Goal: Navigation & Orientation: Locate item on page

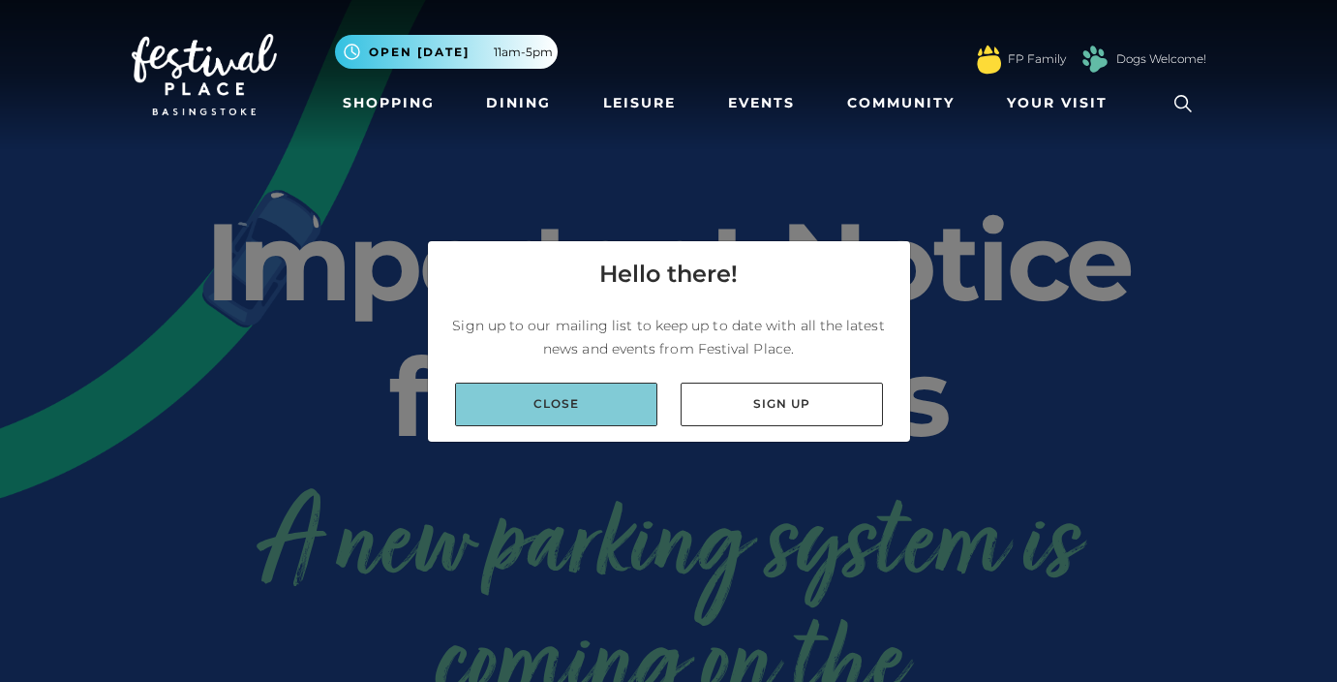
click at [589, 406] on link "Close" at bounding box center [556, 404] width 202 height 44
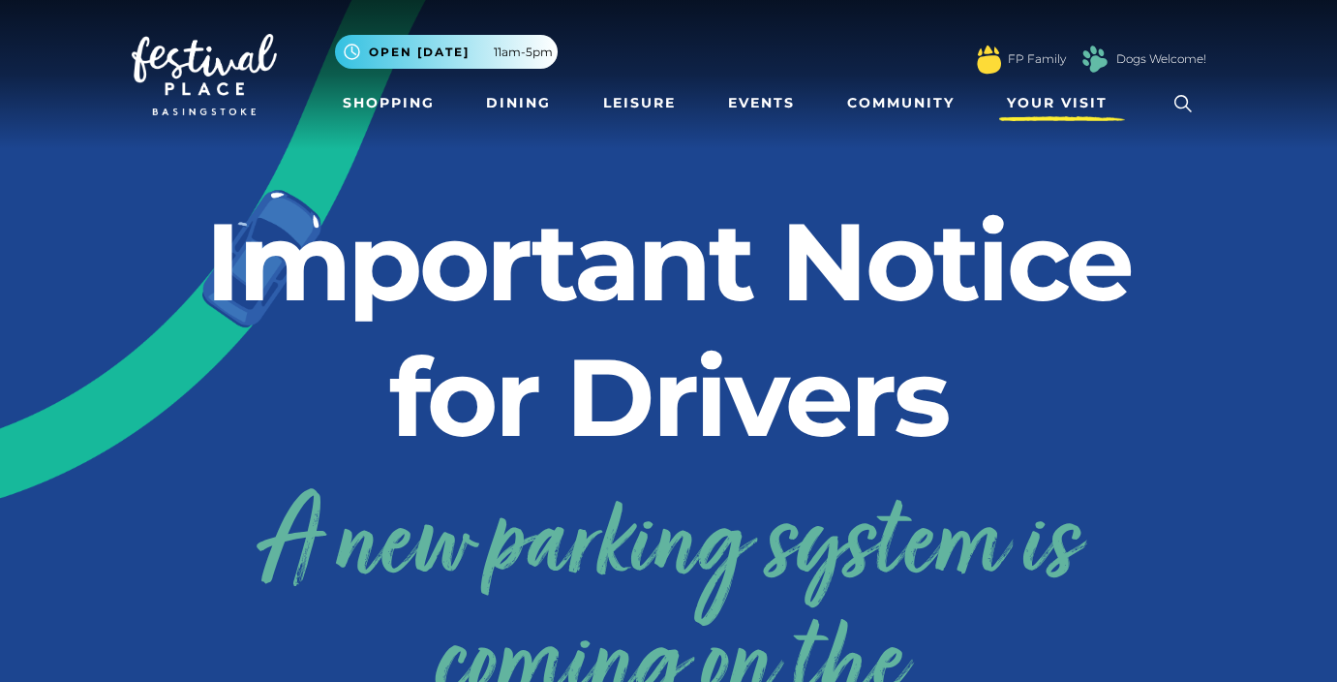
click at [1070, 100] on span "Your Visit" at bounding box center [1057, 103] width 101 height 20
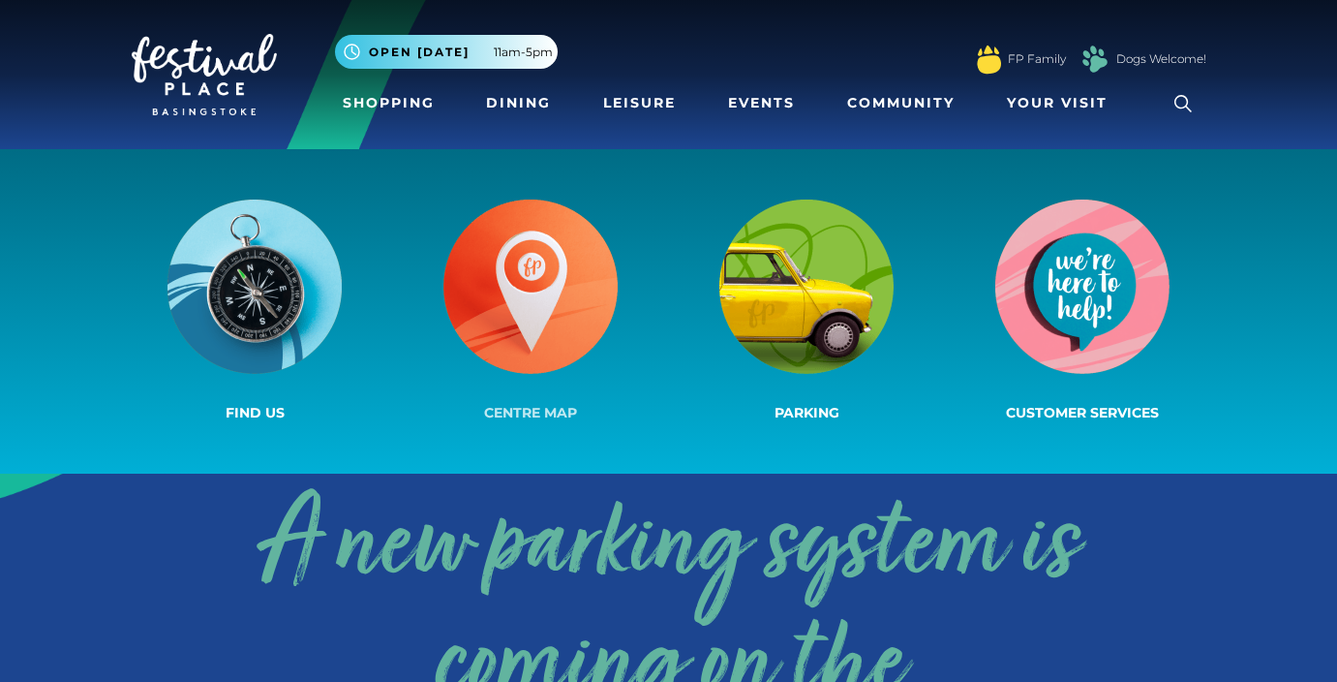
click at [467, 303] on img at bounding box center [530, 286] width 174 height 174
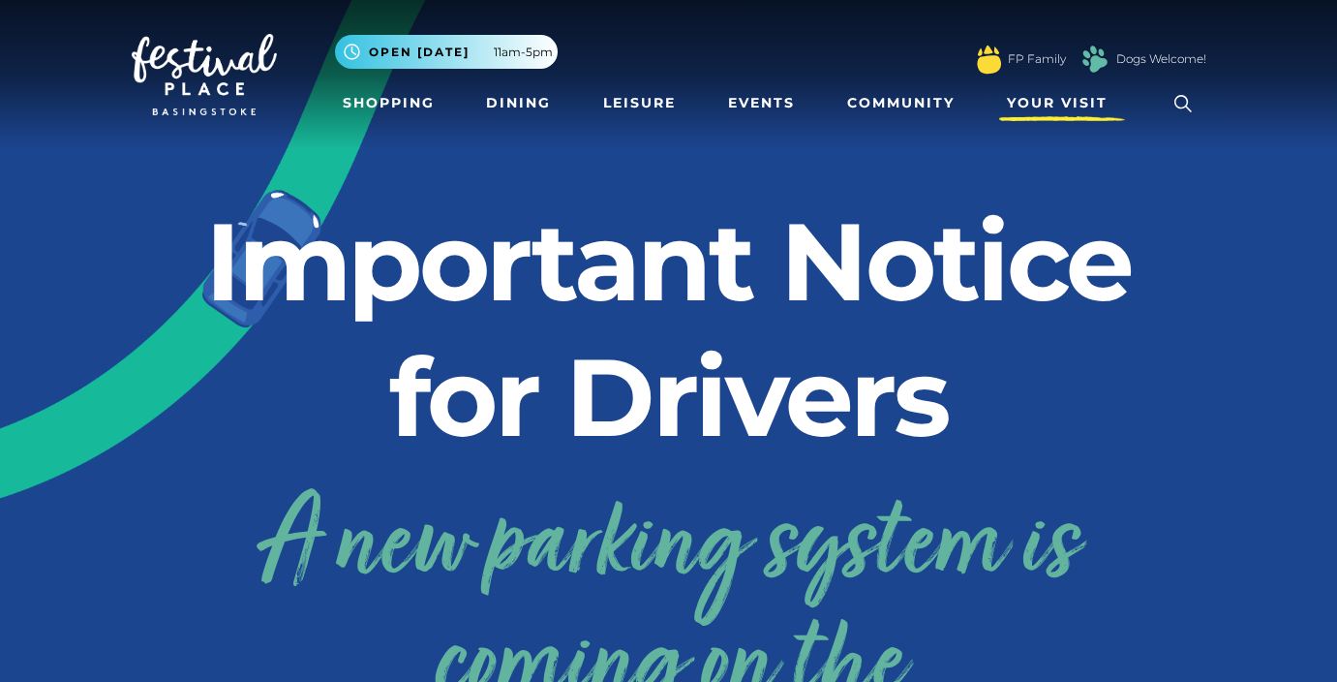
click at [1035, 95] on span "Your Visit" at bounding box center [1057, 103] width 101 height 20
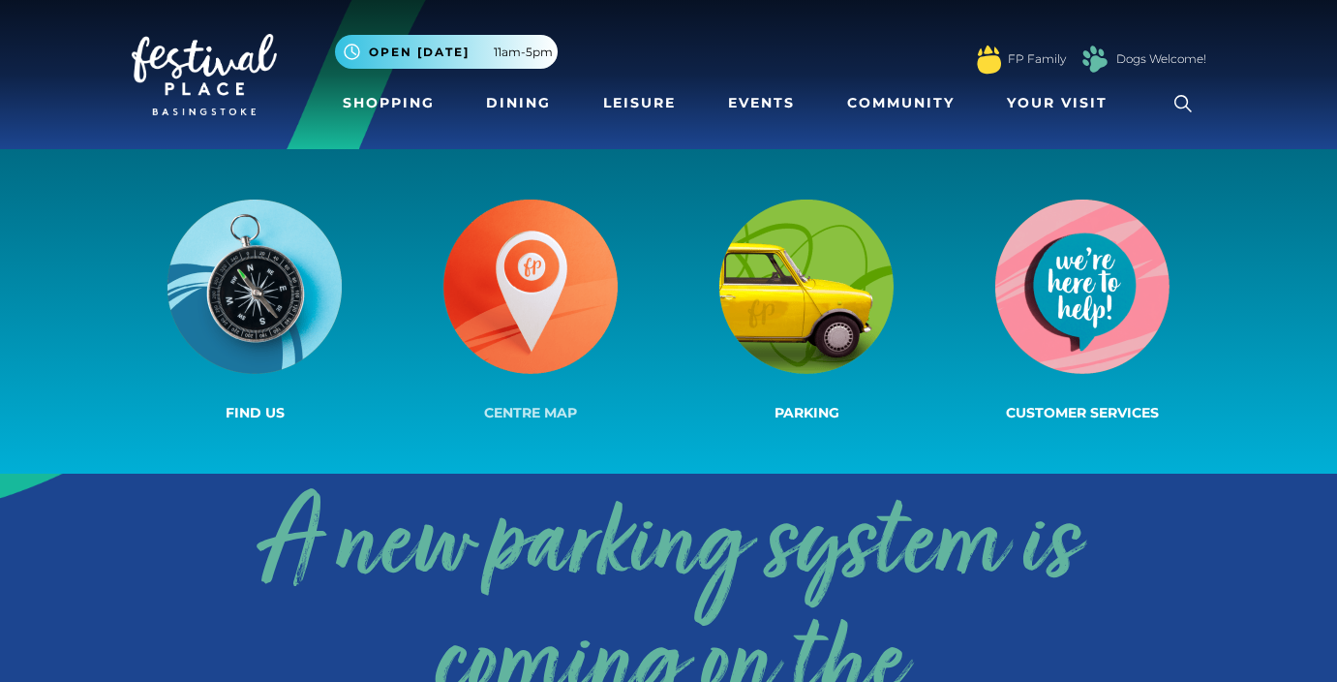
click at [551, 328] on img at bounding box center [530, 286] width 174 height 174
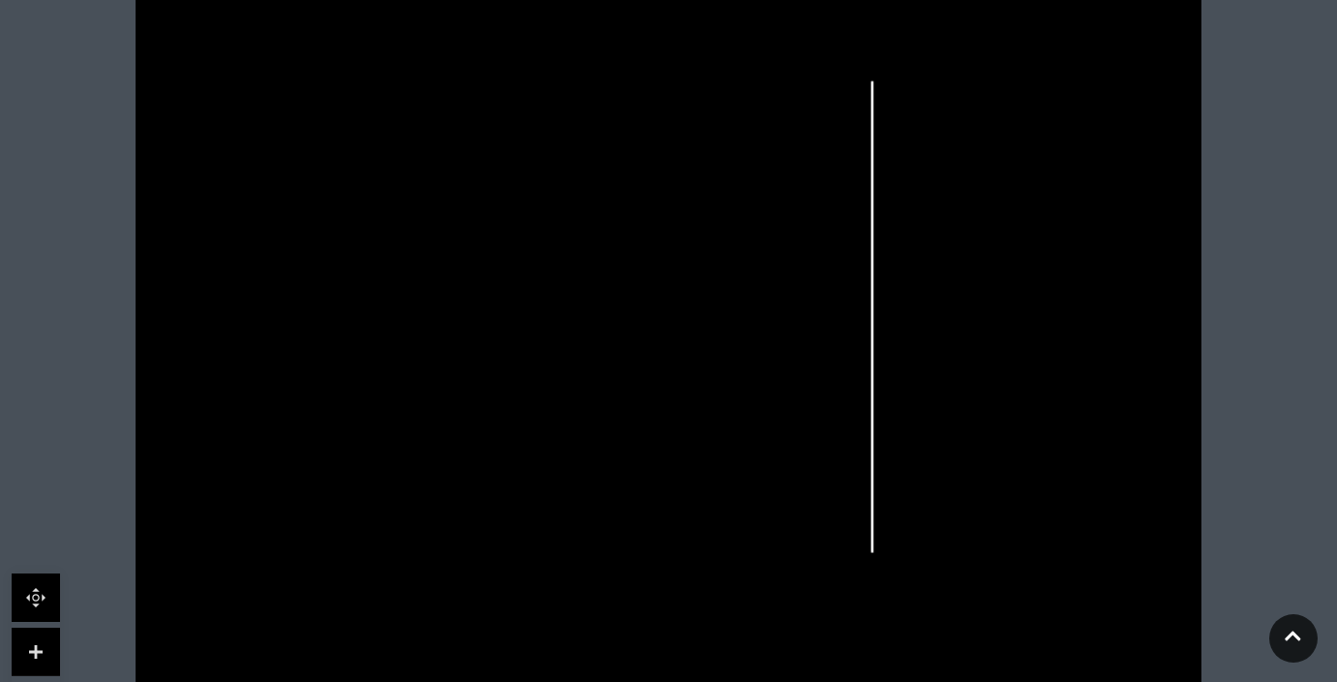
scroll to position [696, 0]
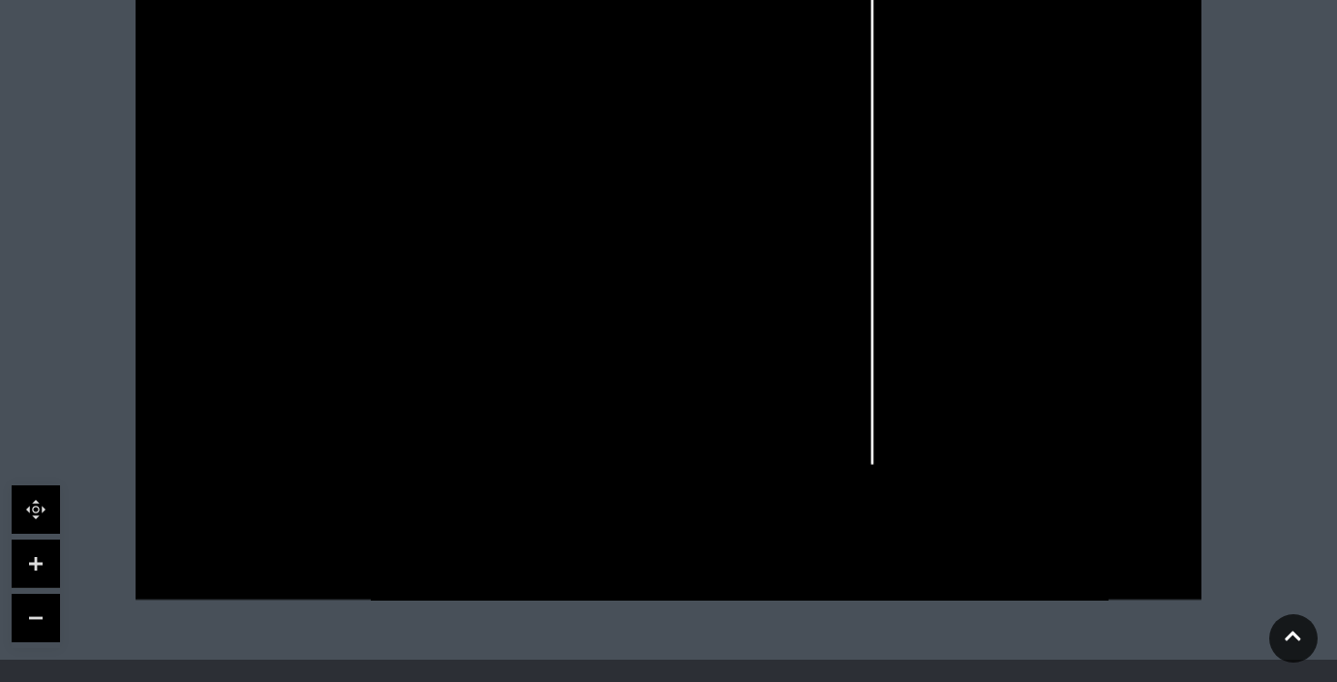
click at [40, 557] on link at bounding box center [36, 563] width 48 height 48
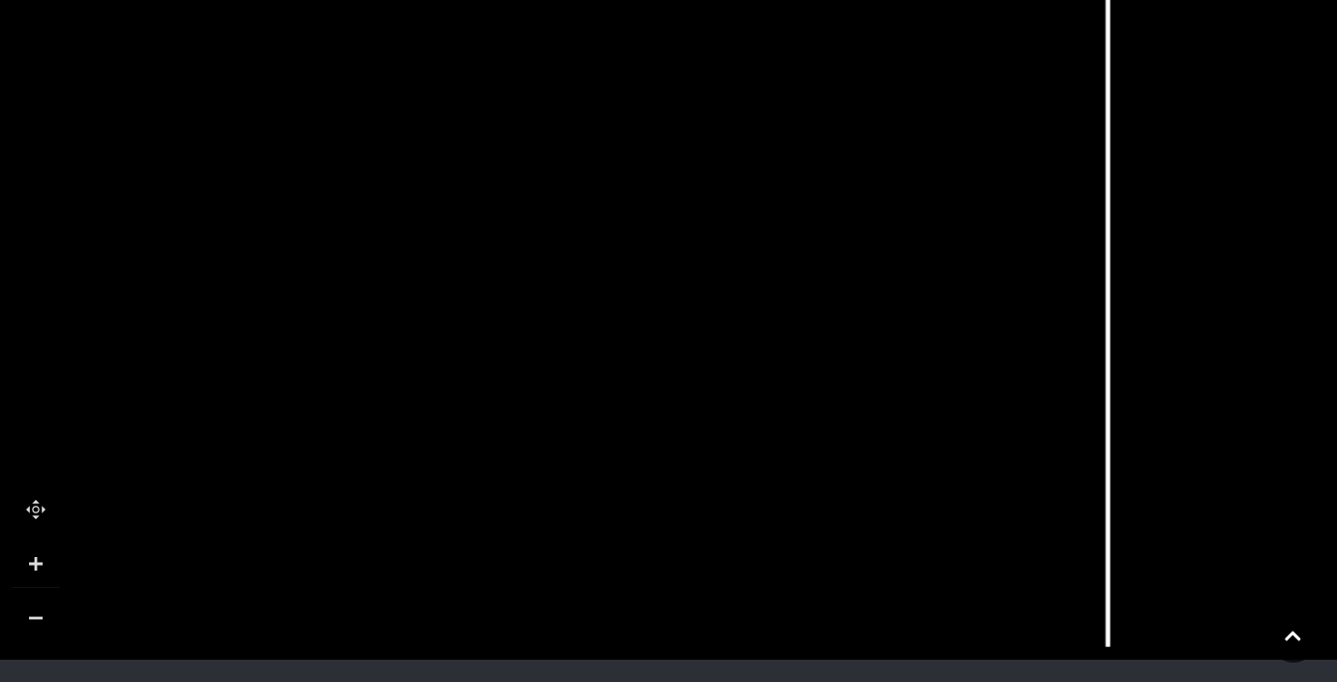
drag, startPoint x: 462, startPoint y: 393, endPoint x: 533, endPoint y: 382, distance: 72.4
click at [533, 382] on rect at bounding box center [563, 376] width 76 height 22
click at [26, 580] on link at bounding box center [36, 563] width 48 height 48
drag, startPoint x: 607, startPoint y: 510, endPoint x: 643, endPoint y: 417, distance: 99.6
click at [643, 417] on polygon at bounding box center [140, 291] width 1475 height 1708
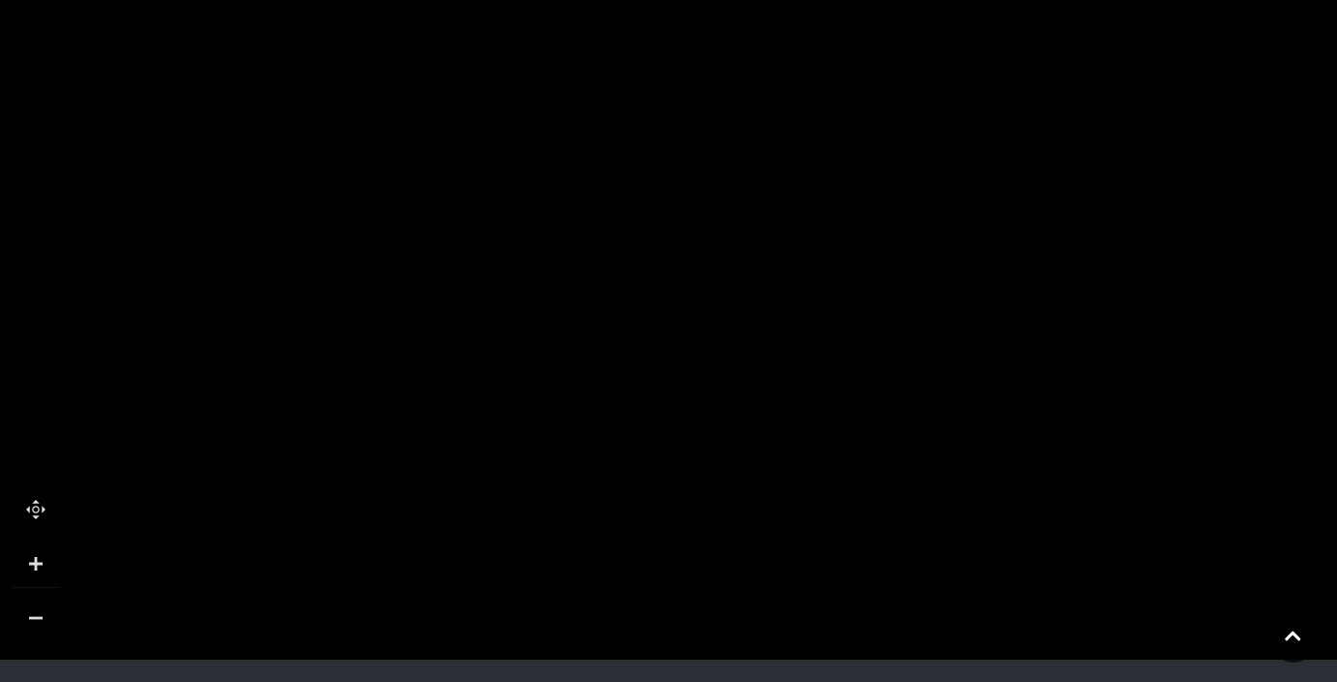
click at [554, 530] on rect at bounding box center [513, 504] width 136 height 70
click at [42, 621] on link at bounding box center [36, 617] width 48 height 48
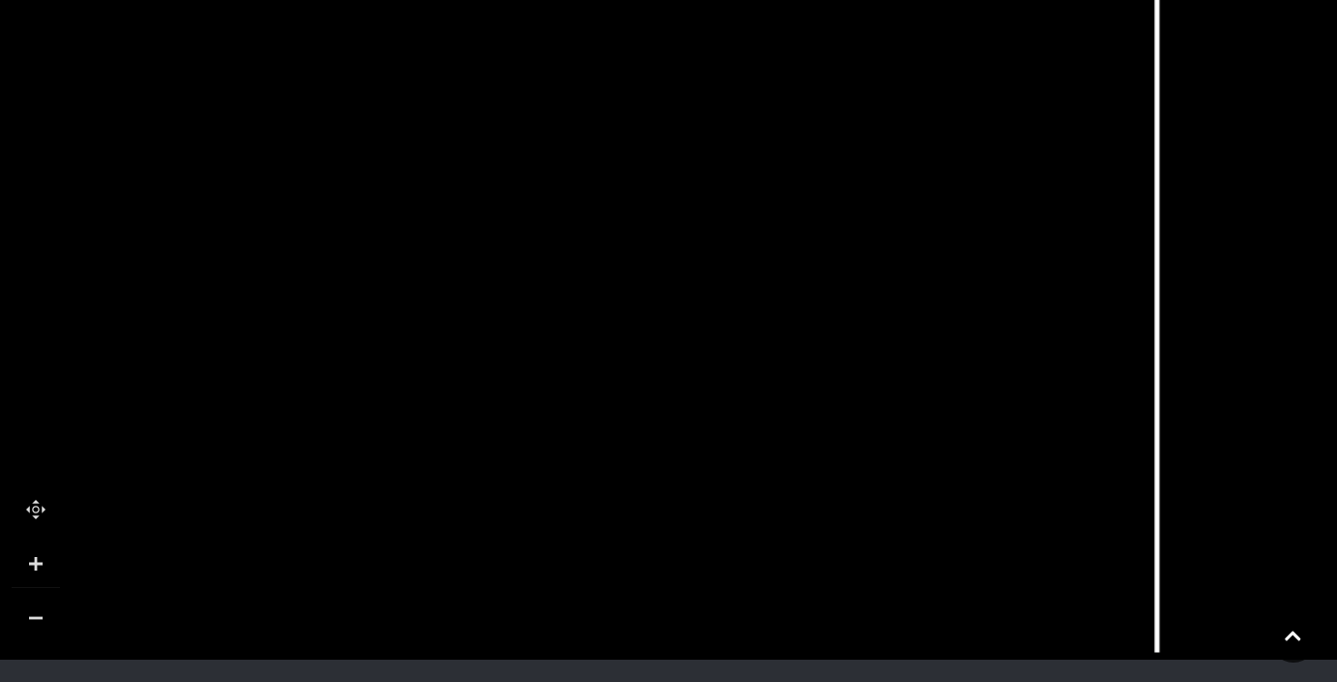
drag, startPoint x: 654, startPoint y: 460, endPoint x: 647, endPoint y: 488, distance: 28.9
click at [647, 488] on polygon at bounding box center [650, 528] width 244 height 173
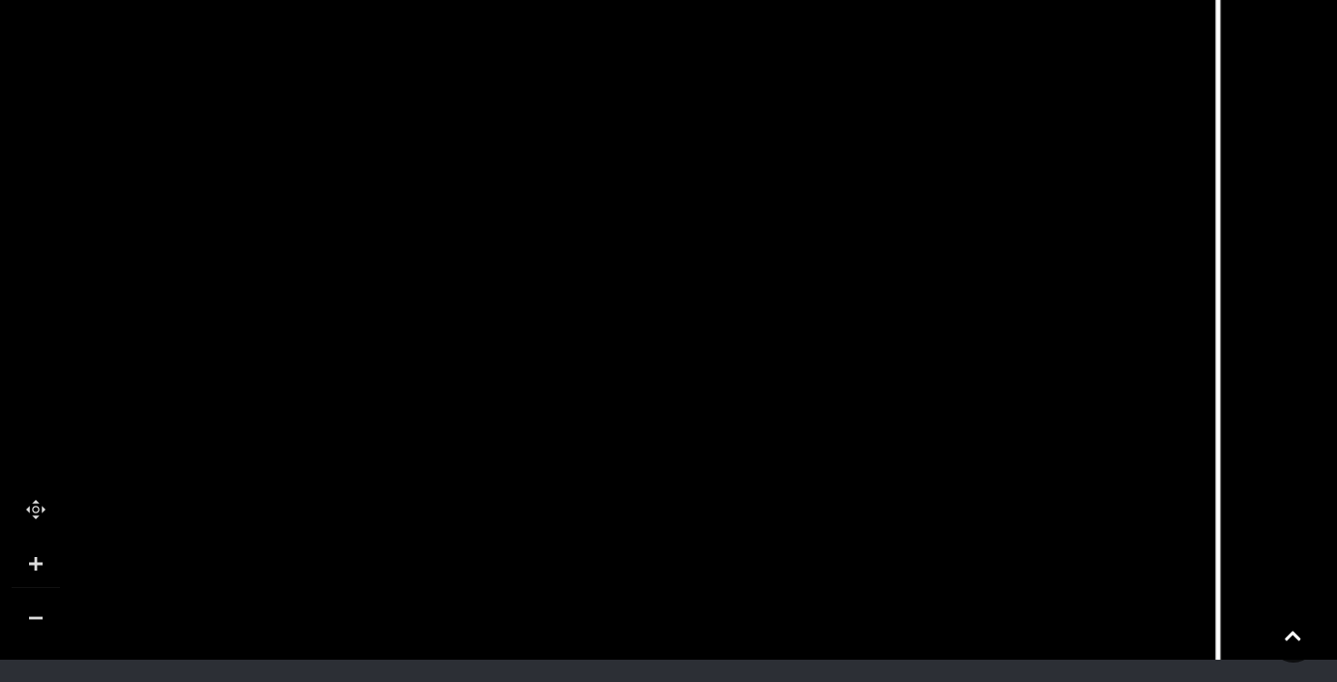
drag, startPoint x: 440, startPoint y: 416, endPoint x: 501, endPoint y: 607, distance: 200.2
click at [501, 607] on icon at bounding box center [821, 376] width 2599 height 1462
click at [49, 615] on link at bounding box center [36, 617] width 48 height 48
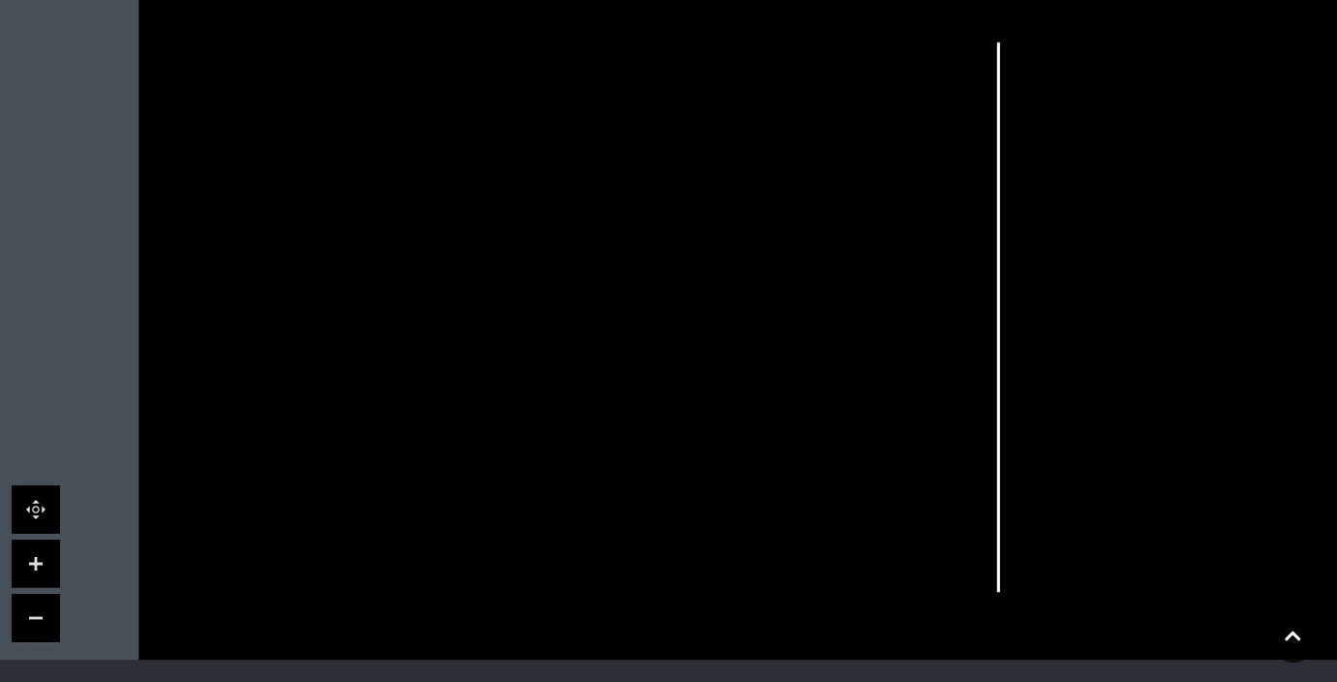
click at [42, 563] on link at bounding box center [36, 563] width 48 height 48
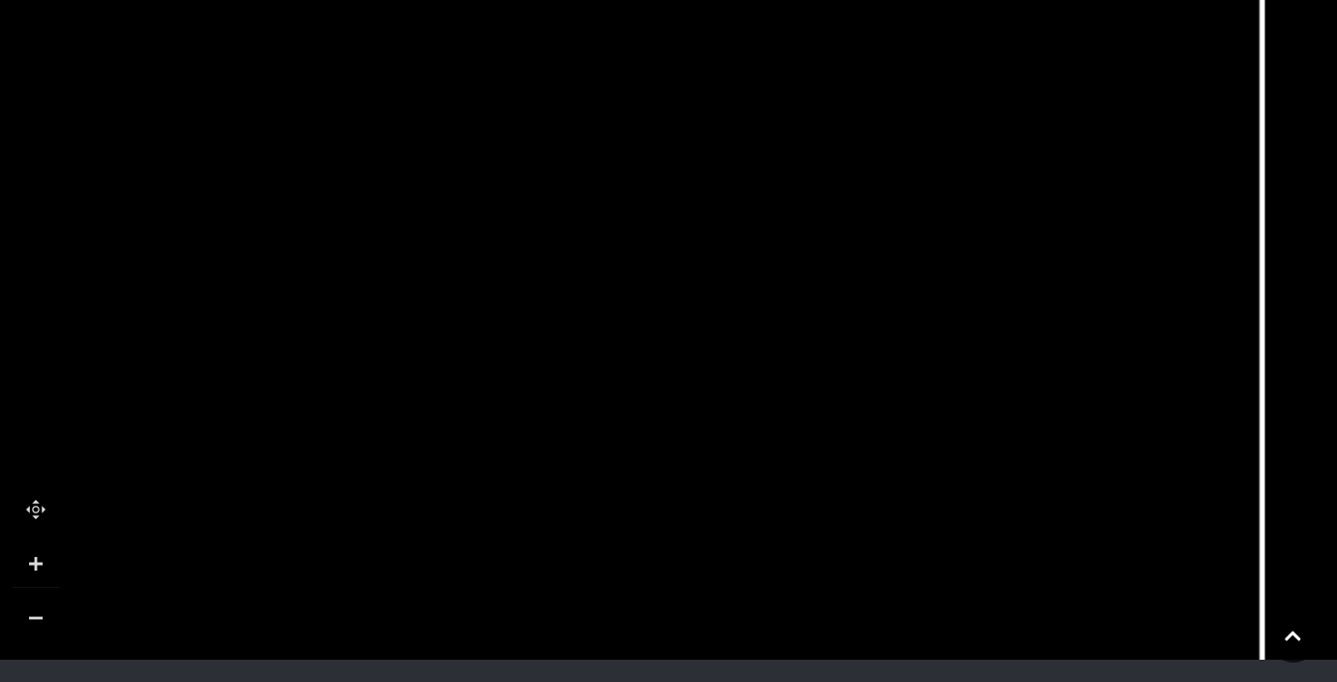
click at [42, 563] on link at bounding box center [36, 563] width 48 height 48
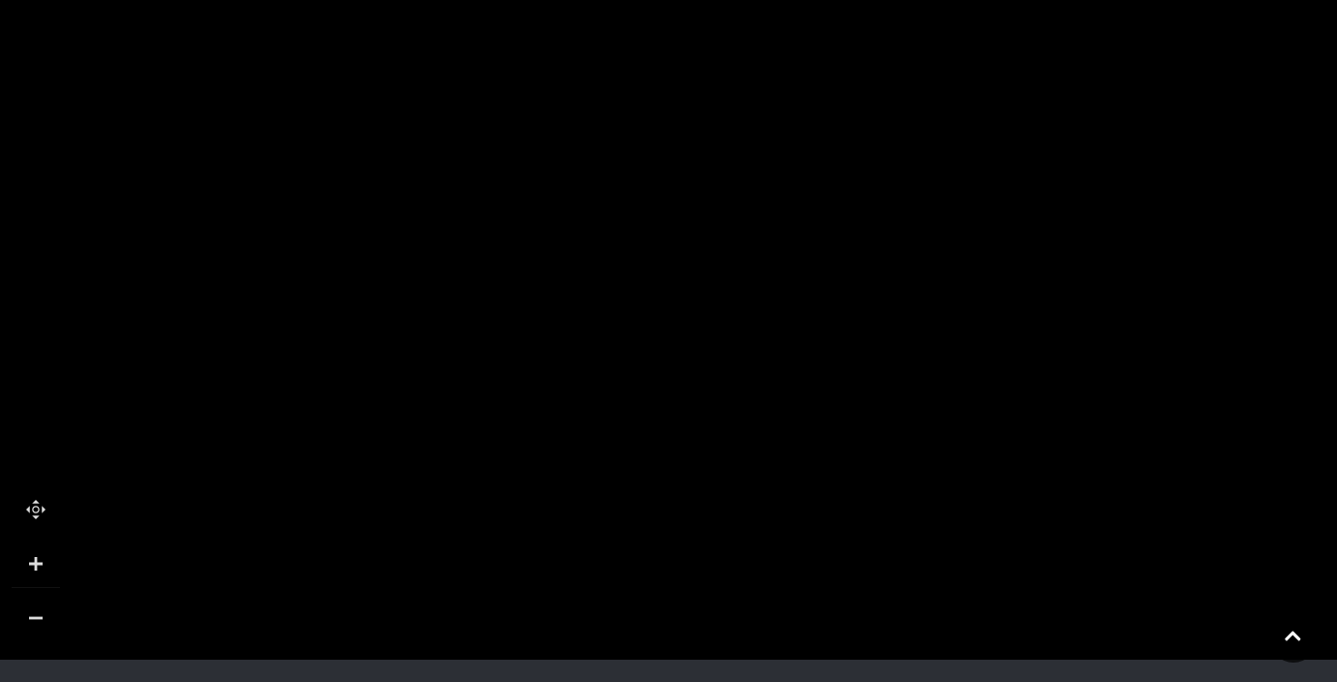
drag, startPoint x: 740, startPoint y: 562, endPoint x: 726, endPoint y: 338, distance: 224.1
click at [726, 338] on polygon at bounding box center [144, 497] width 1719 height 1992
drag, startPoint x: 718, startPoint y: 453, endPoint x: 650, endPoint y: 261, distance: 203.7
click at [650, 261] on polygon at bounding box center [75, 301] width 1719 height 1992
drag, startPoint x: 728, startPoint y: 575, endPoint x: 733, endPoint y: 481, distance: 94.0
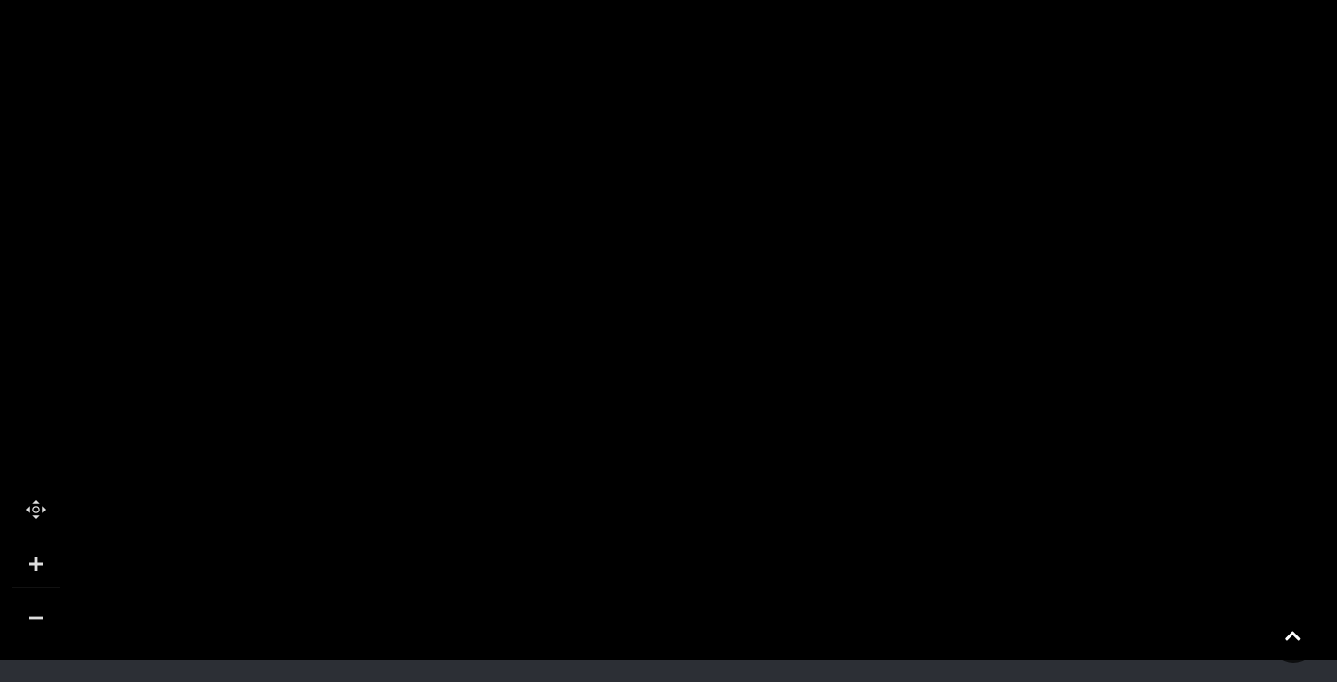
click at [733, 481] on polygon at bounding box center [82, 207] width 1719 height 1992
